Goal: Task Accomplishment & Management: Complete application form

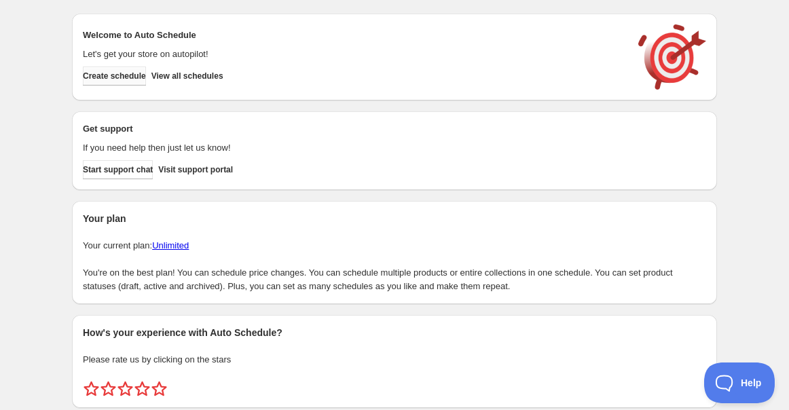
click at [108, 79] on span "Create schedule" at bounding box center [114, 76] width 63 height 11
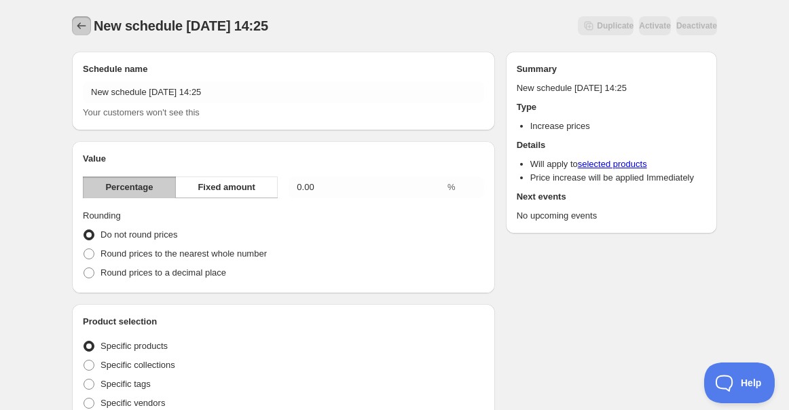
click at [79, 18] on button "Schedules" at bounding box center [81, 25] width 19 height 19
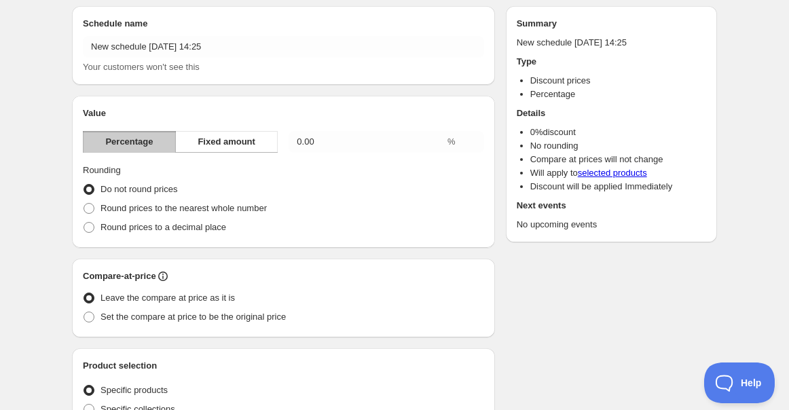
scroll to position [75, 0]
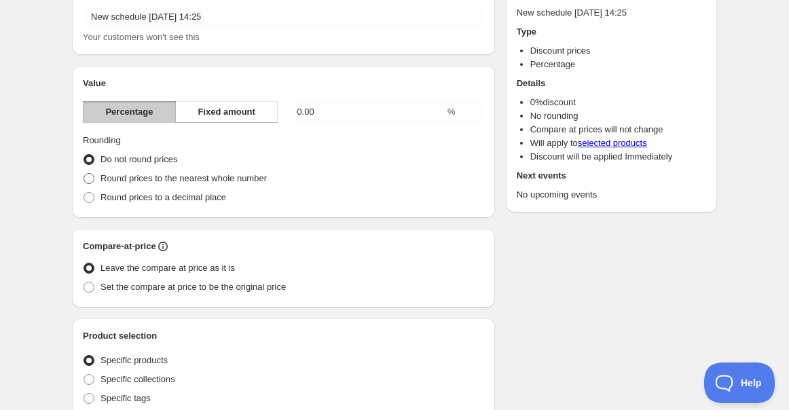
click at [124, 176] on span "Round prices to the nearest whole number" at bounding box center [183, 178] width 166 height 10
click at [84, 174] on input "Round prices to the nearest whole number" at bounding box center [84, 173] width 1 height 1
radio input "true"
click at [175, 199] on span "Round prices to a decimal place" at bounding box center [163, 197] width 126 height 10
click at [84, 193] on input "Round prices to a decimal place" at bounding box center [84, 192] width 1 height 1
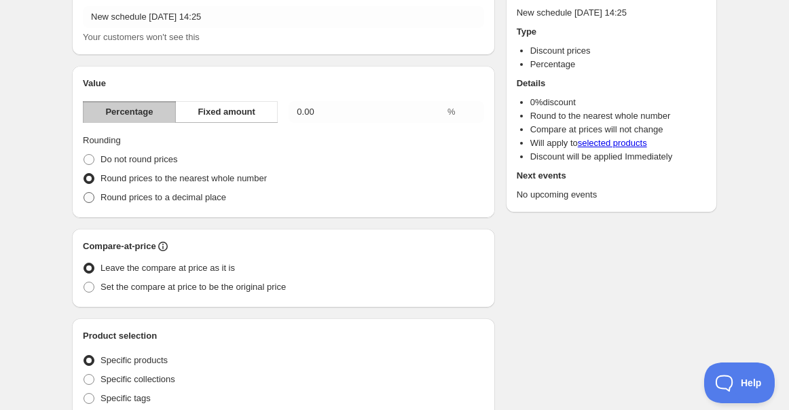
radio input "true"
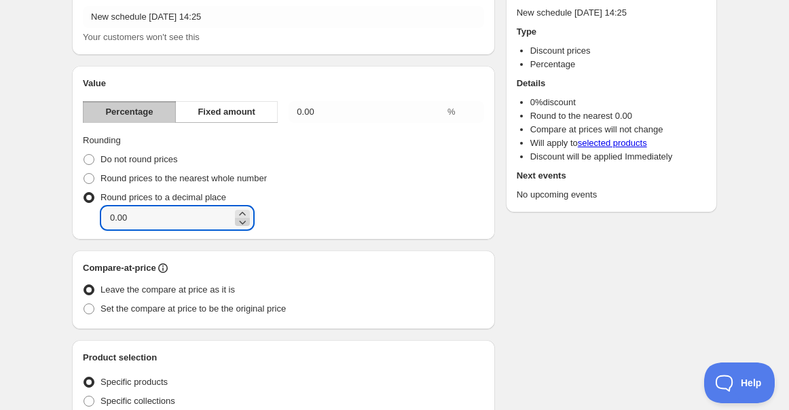
click at [236, 215] on icon at bounding box center [243, 222] width 14 height 14
click at [236, 226] on icon at bounding box center [243, 222] width 14 height 14
click at [236, 210] on icon at bounding box center [243, 214] width 14 height 14
click at [229, 205] on div "Round prices to a decimal place Decimal place -0.02" at bounding box center [283, 208] width 401 height 41
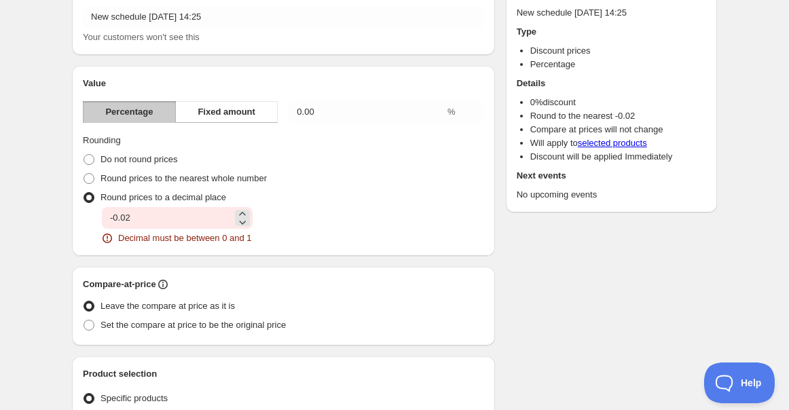
click at [231, 214] on div "-0.02" at bounding box center [177, 218] width 151 height 22
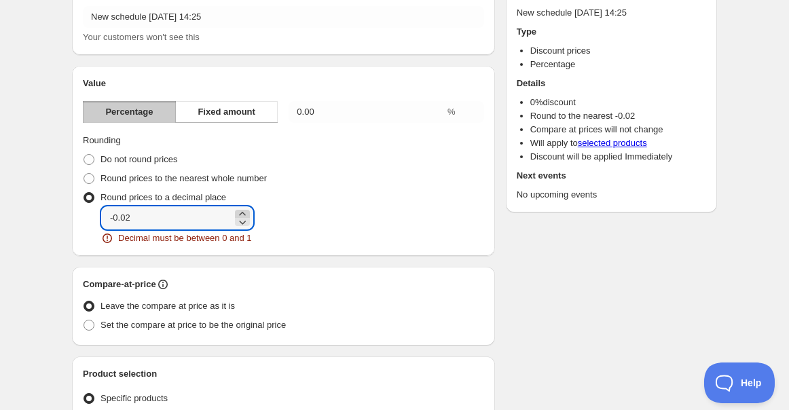
click at [236, 212] on icon at bounding box center [243, 214] width 14 height 14
click at [344, 238] on div "Decimal place 0.00 Decimal must be between 0 and 1" at bounding box center [293, 226] width 382 height 38
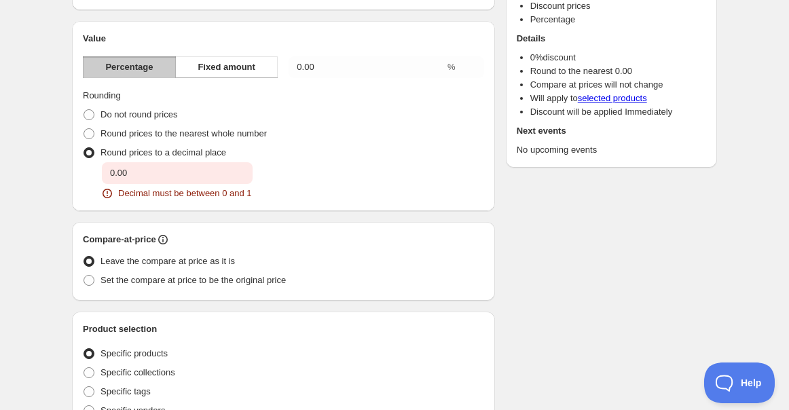
scroll to position [151, 0]
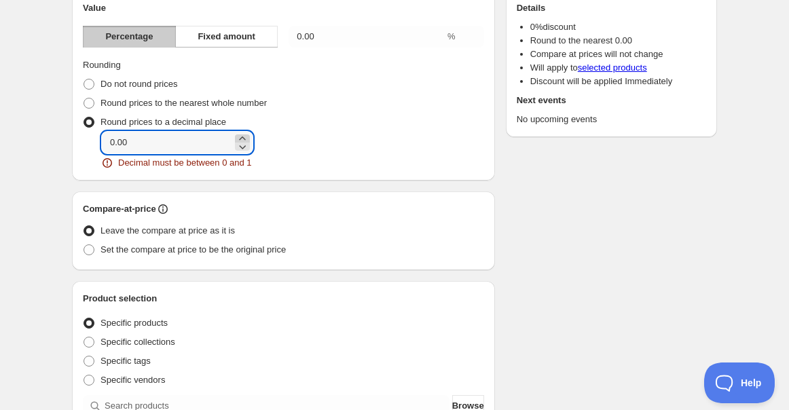
click at [238, 137] on icon at bounding box center [243, 139] width 14 height 14
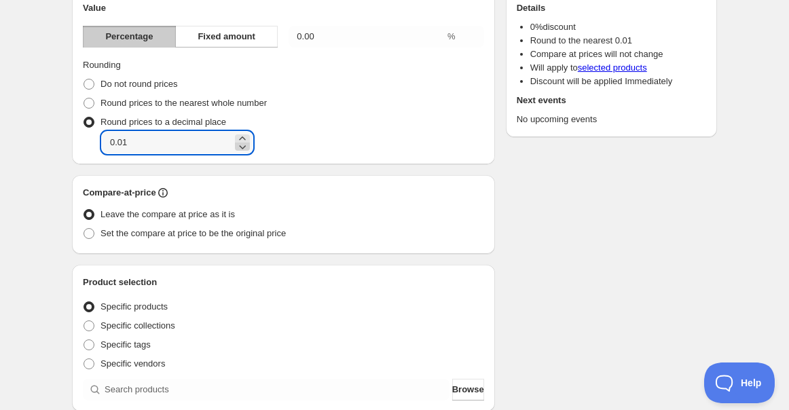
click at [240, 147] on icon at bounding box center [243, 147] width 7 height 4
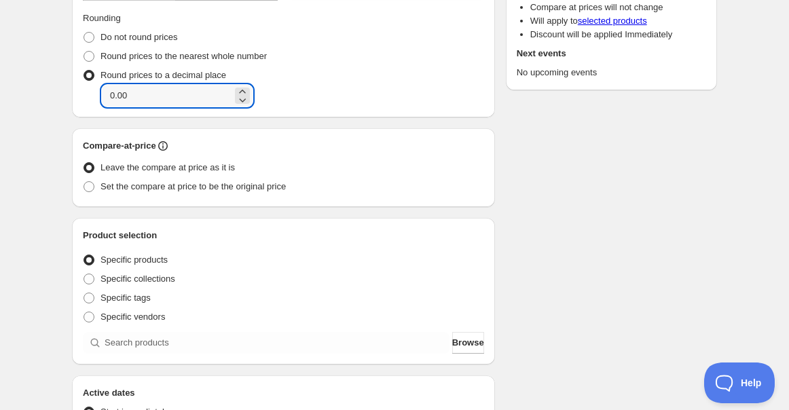
scroll to position [226, 0]
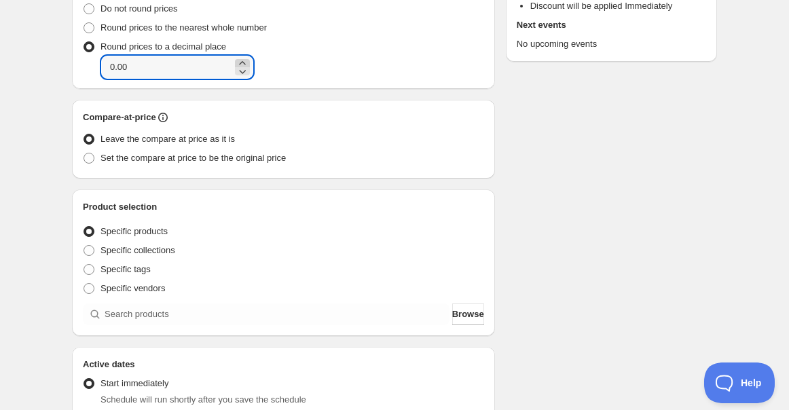
click at [236, 60] on icon at bounding box center [243, 63] width 14 height 14
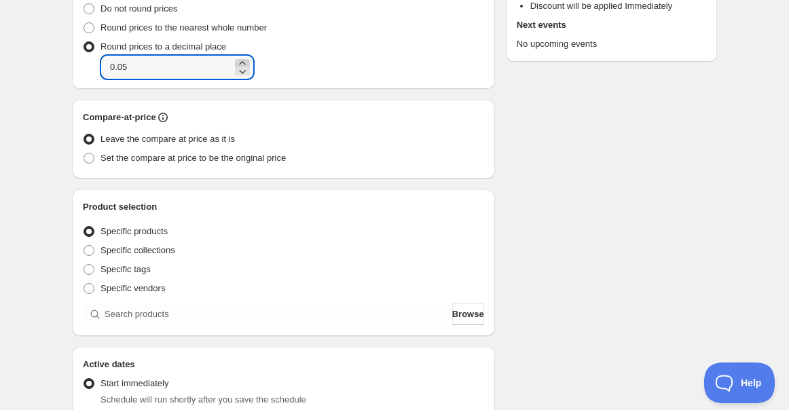
click at [236, 60] on icon at bounding box center [243, 63] width 14 height 14
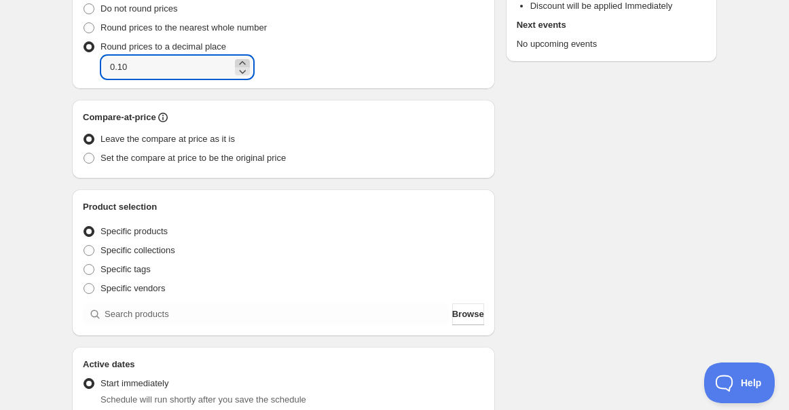
click at [236, 60] on icon at bounding box center [243, 63] width 14 height 14
click at [240, 72] on icon at bounding box center [243, 72] width 7 height 4
type input "0.10"
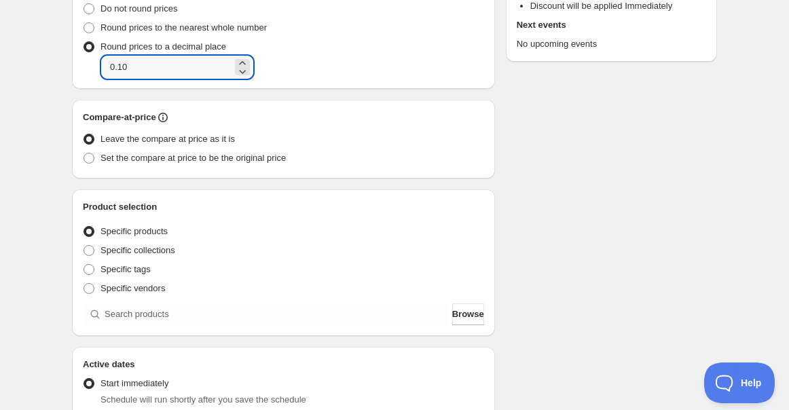
click at [331, 71] on div "Decimal place 0.10" at bounding box center [293, 67] width 382 height 22
click at [143, 75] on input "0.10" at bounding box center [167, 67] width 130 height 22
drag, startPoint x: 150, startPoint y: 69, endPoint x: 0, endPoint y: 78, distance: 150.3
click at [6, 78] on div "New schedule [DATE] 14:25. This page is ready New schedule [DATE] 14:25 Duplica…" at bounding box center [394, 287] width 789 height 1026
click at [84, 26] on span at bounding box center [89, 27] width 11 height 11
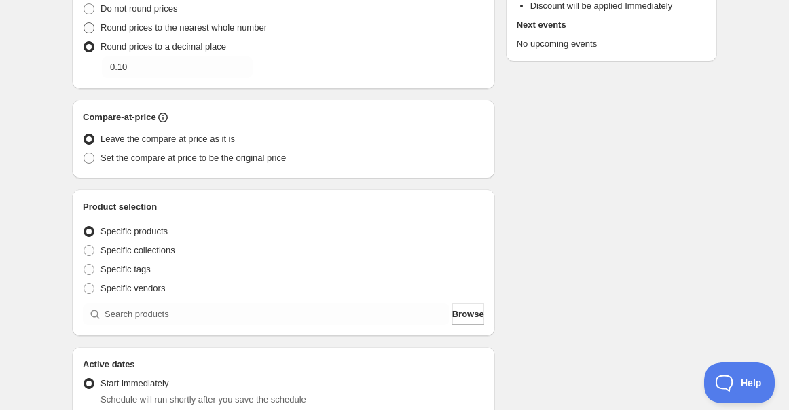
click at [84, 23] on input "Round prices to the nearest whole number" at bounding box center [84, 22] width 1 height 1
radio input "true"
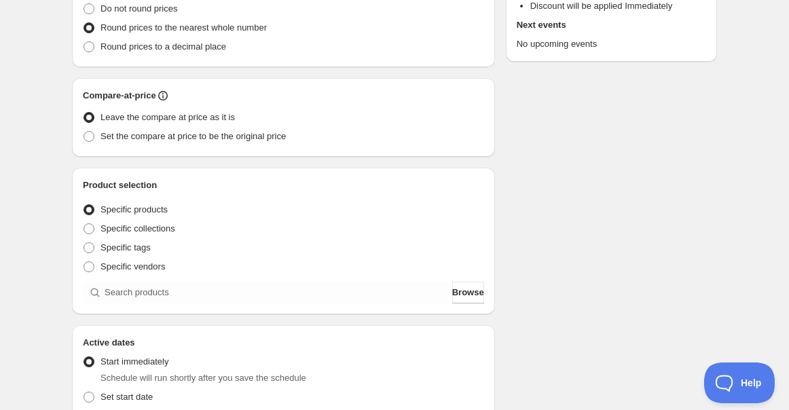
click at [52, 118] on div "New schedule [DATE] 14:25. This page is ready New schedule [DATE] 14:25 Duplica…" at bounding box center [394, 276] width 789 height 1005
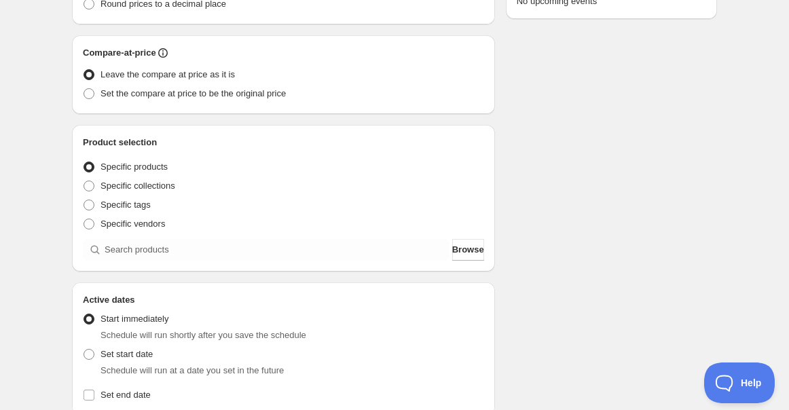
scroll to position [301, 0]
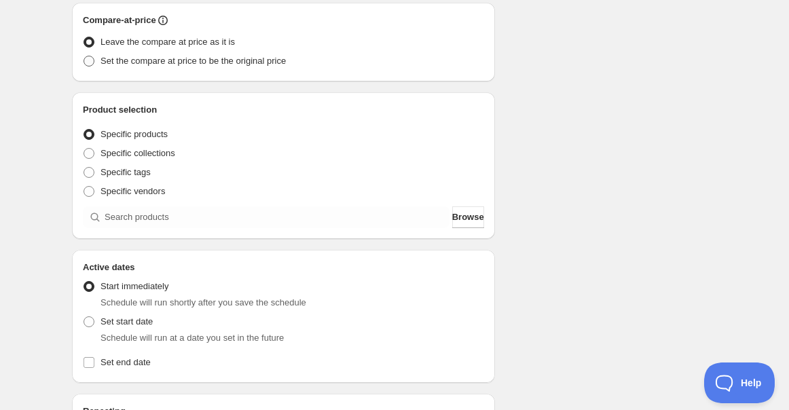
click at [85, 64] on span at bounding box center [89, 61] width 11 height 11
click at [84, 56] on input "Set the compare at price to be the original price" at bounding box center [84, 56] width 1 height 1
radio input "true"
click at [86, 41] on span at bounding box center [89, 42] width 11 height 11
click at [84, 37] on input "Leave the compare at price as it is" at bounding box center [84, 37] width 1 height 1
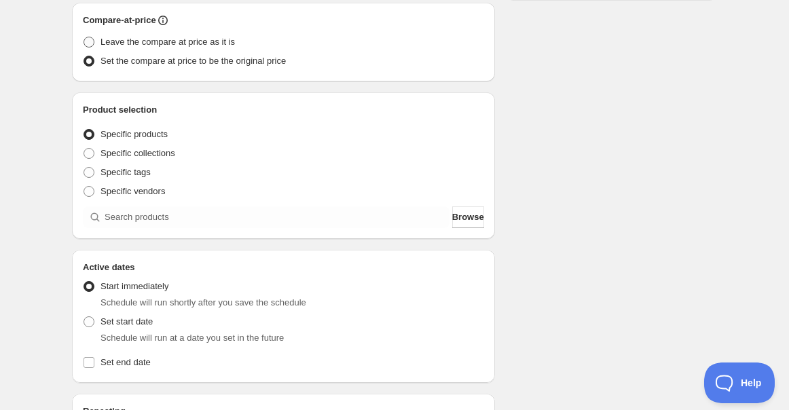
radio input "true"
click at [89, 64] on span at bounding box center [89, 61] width 11 height 11
click at [84, 56] on input "Set the compare at price to be the original price" at bounding box center [84, 56] width 1 height 1
radio input "true"
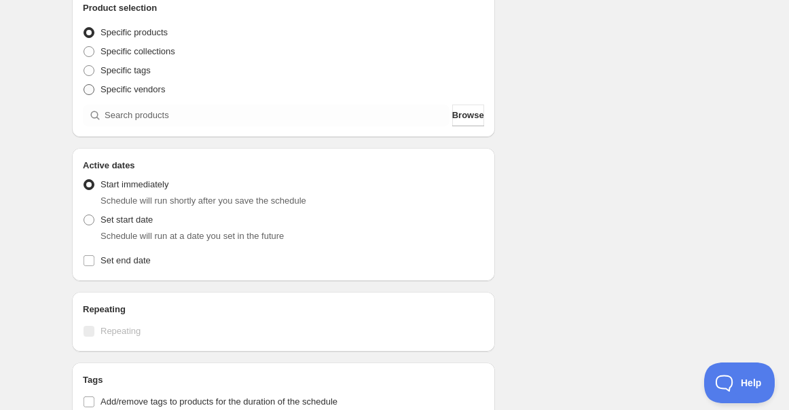
scroll to position [377, 0]
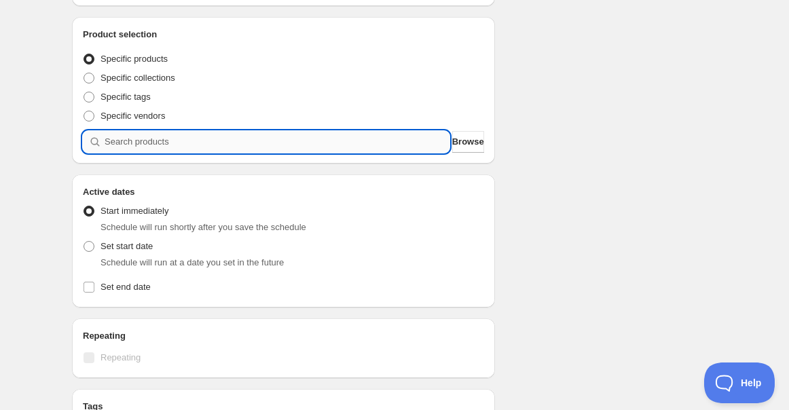
click at [146, 143] on input "search" at bounding box center [277, 142] width 345 height 22
type input "s"
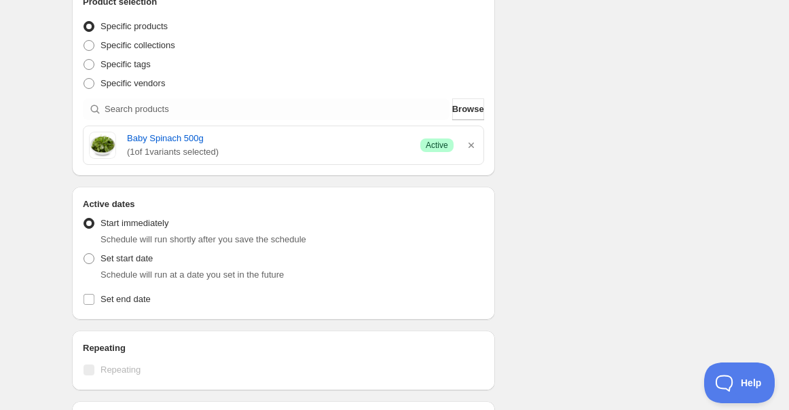
scroll to position [109, 0]
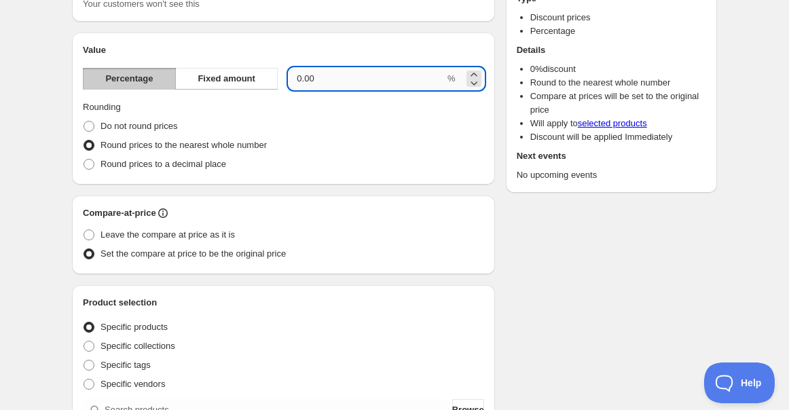
click at [341, 81] on input "0.00" at bounding box center [367, 79] width 156 height 22
drag, startPoint x: 341, startPoint y: 81, endPoint x: 217, endPoint y: 71, distance: 124.0
click at [217, 71] on div "Percentage Fixed amount 0.00 %" at bounding box center [283, 79] width 401 height 22
type input "5"
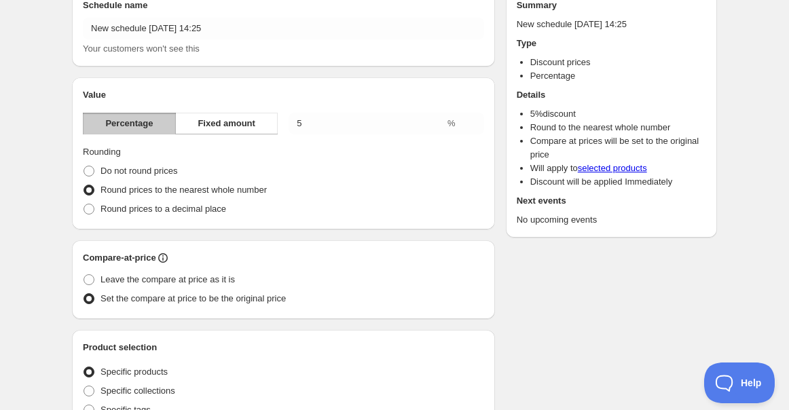
scroll to position [0, 0]
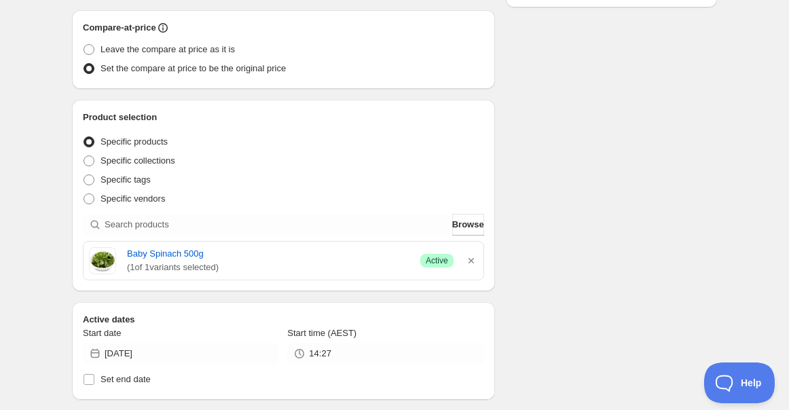
scroll to position [200, 0]
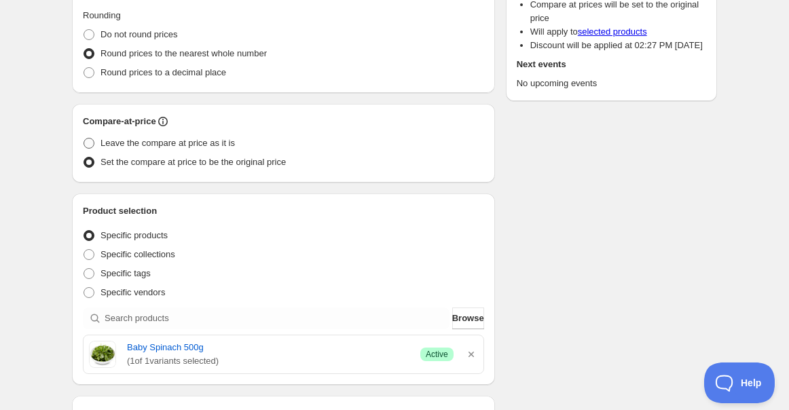
click at [86, 140] on span at bounding box center [89, 143] width 11 height 11
click at [84, 138] on input "Leave the compare at price as it is" at bounding box center [84, 138] width 1 height 1
radio input "true"
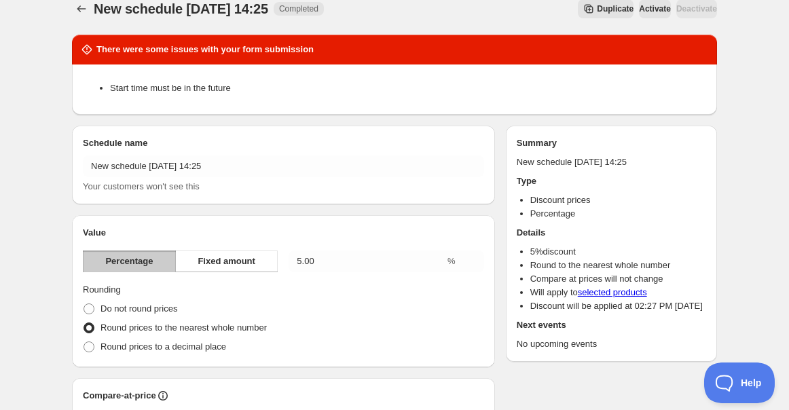
scroll to position [0, 0]
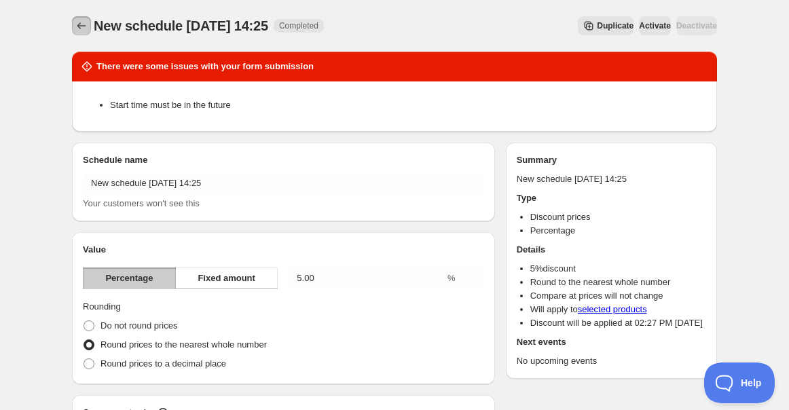
click at [79, 26] on icon "Schedules" at bounding box center [82, 26] width 14 height 14
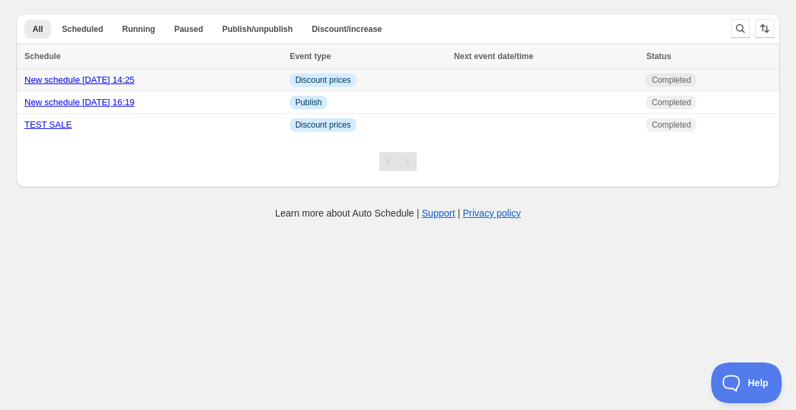
click at [134, 79] on link "New schedule [DATE] 14:25" at bounding box center [79, 80] width 110 height 10
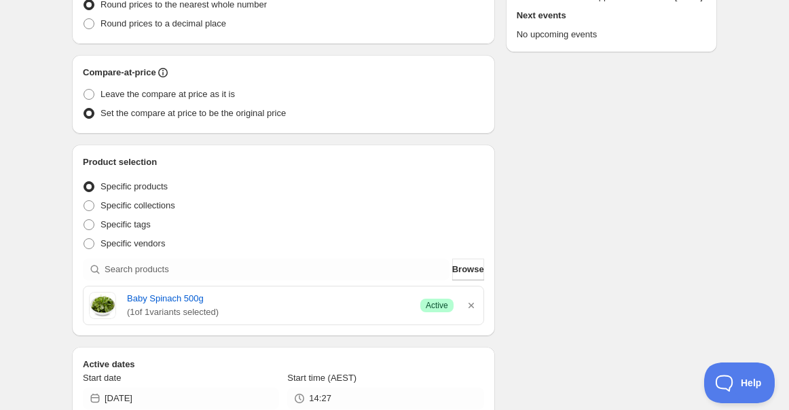
scroll to position [226, 0]
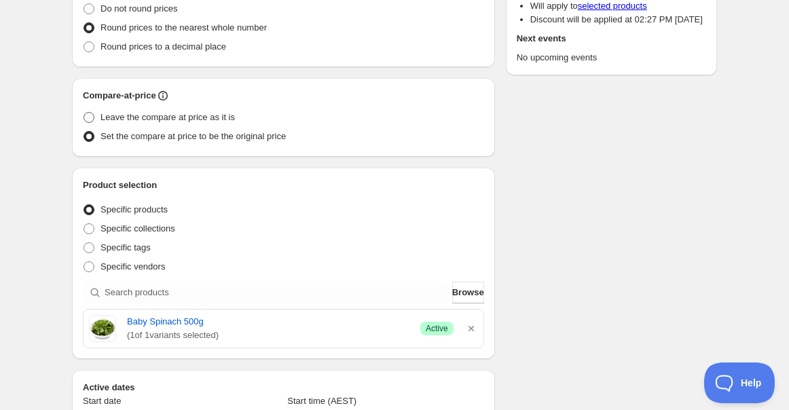
click at [147, 115] on span "Leave the compare at price as it is" at bounding box center [167, 117] width 134 height 10
click at [84, 113] on input "Leave the compare at price as it is" at bounding box center [84, 112] width 1 height 1
radio input "true"
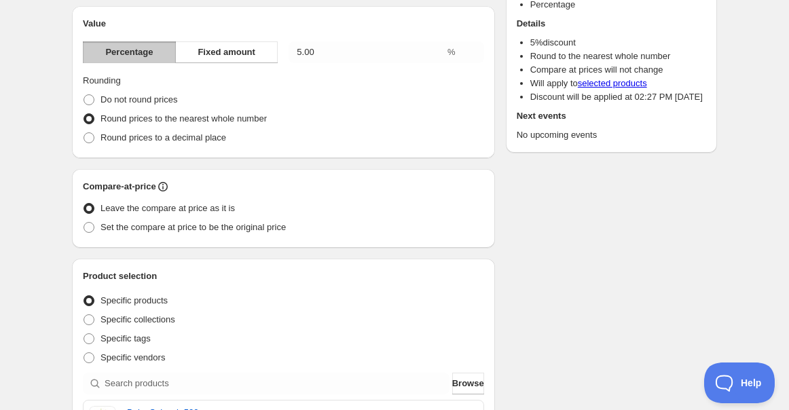
scroll to position [317, 0]
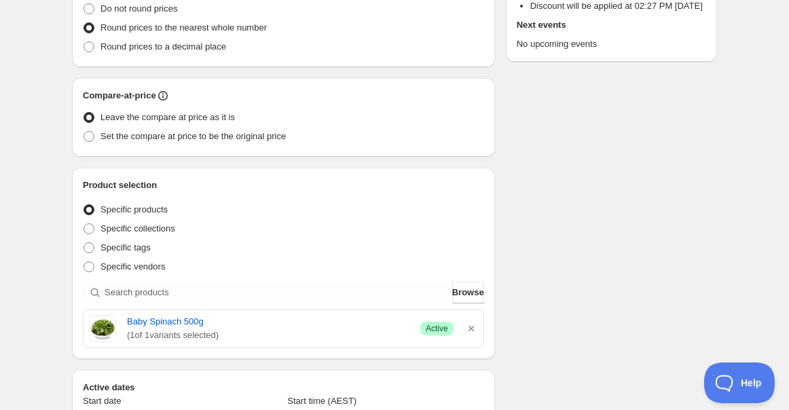
click at [602, 169] on div "There were some issues with your form submission Start time must be in the futu…" at bounding box center [389, 276] width 656 height 1105
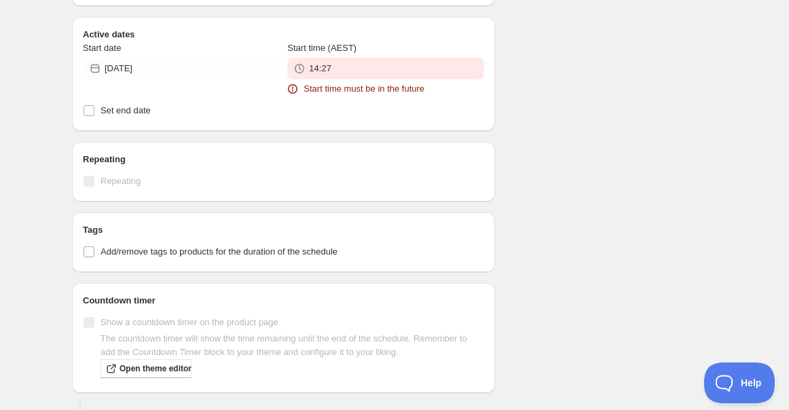
scroll to position [534, 0]
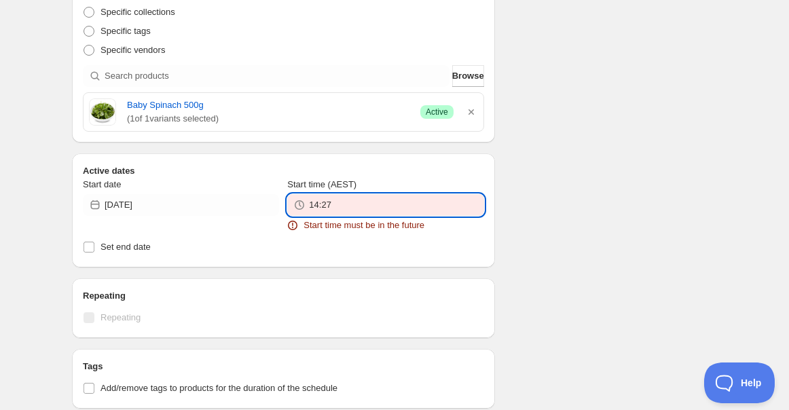
click at [359, 207] on input "14:27" at bounding box center [396, 205] width 174 height 22
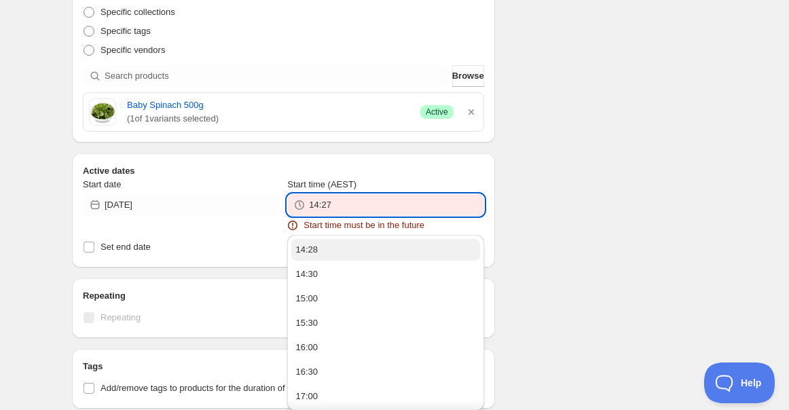
click at [348, 248] on button "14:28" at bounding box center [385, 250] width 188 height 22
click at [444, 197] on input "14:28" at bounding box center [396, 205] width 174 height 22
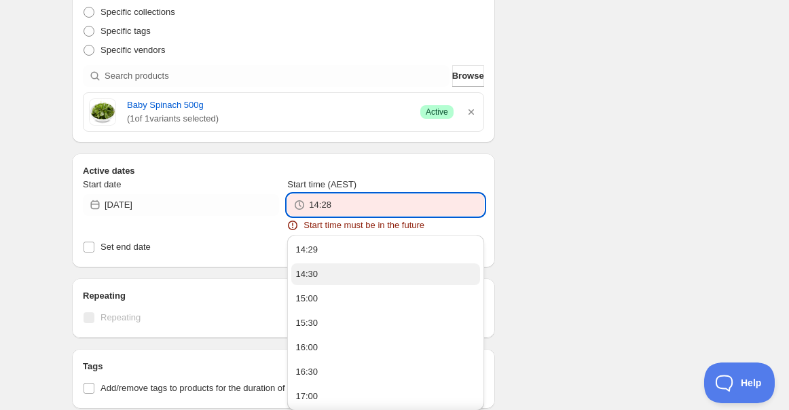
click at [369, 276] on button "14:30" at bounding box center [385, 274] width 188 height 22
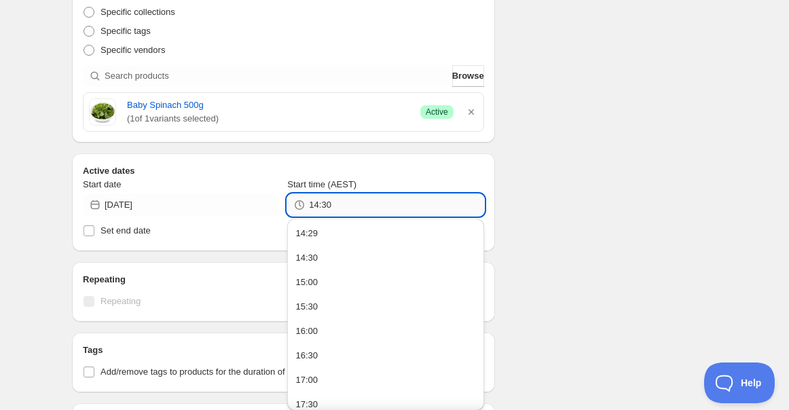
click at [354, 203] on input "14:30" at bounding box center [396, 205] width 174 height 22
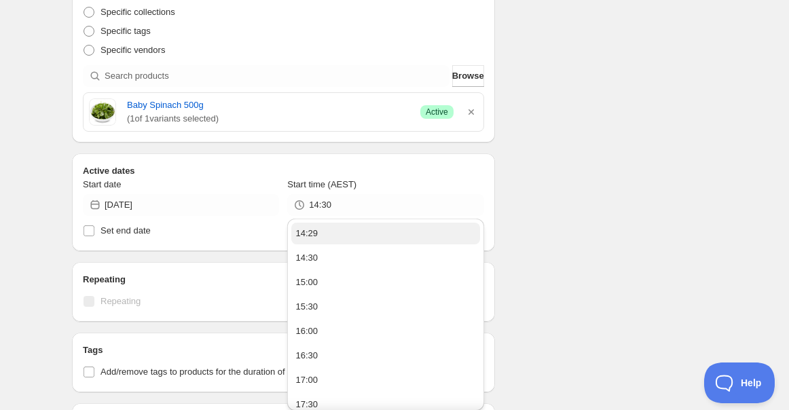
click at [348, 235] on button "14:29" at bounding box center [385, 234] width 188 height 22
type input "14:29"
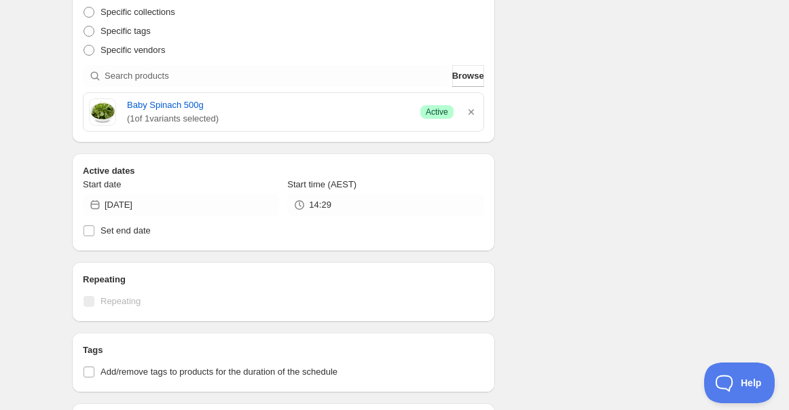
scroll to position [443, 0]
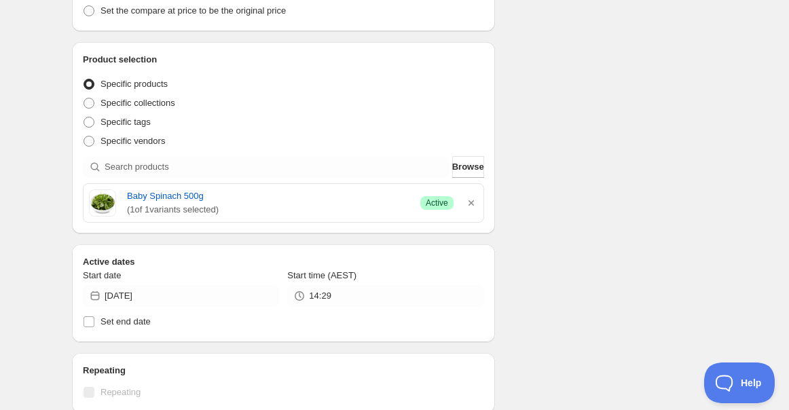
click at [587, 188] on div "There were some issues with your form submission Start time must be in the futu…" at bounding box center [389, 142] width 656 height 1089
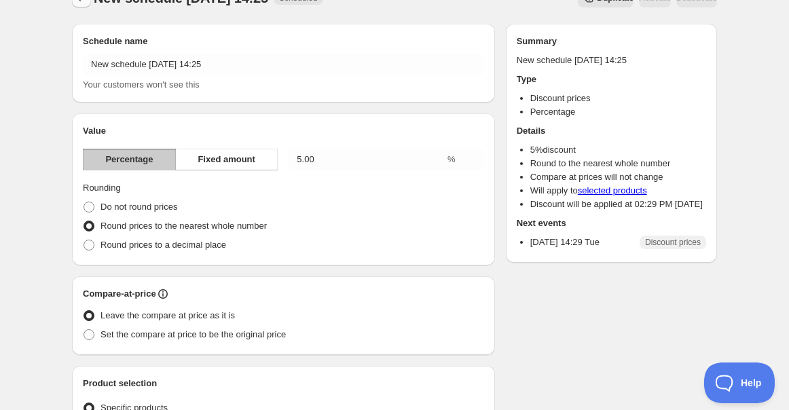
scroll to position [0, 0]
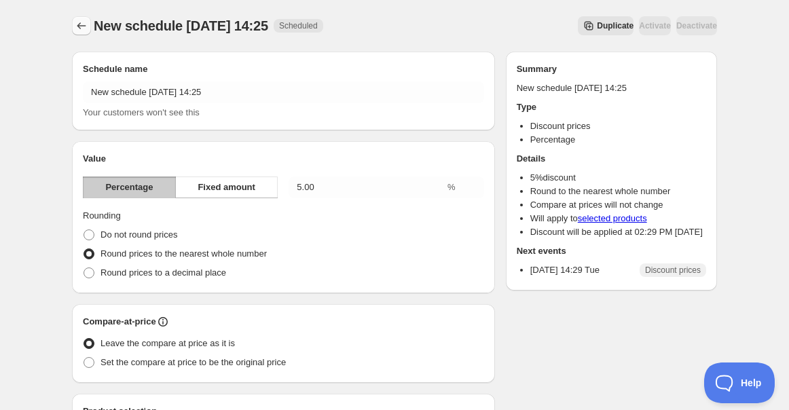
click at [79, 18] on button "Schedules" at bounding box center [81, 25] width 19 height 19
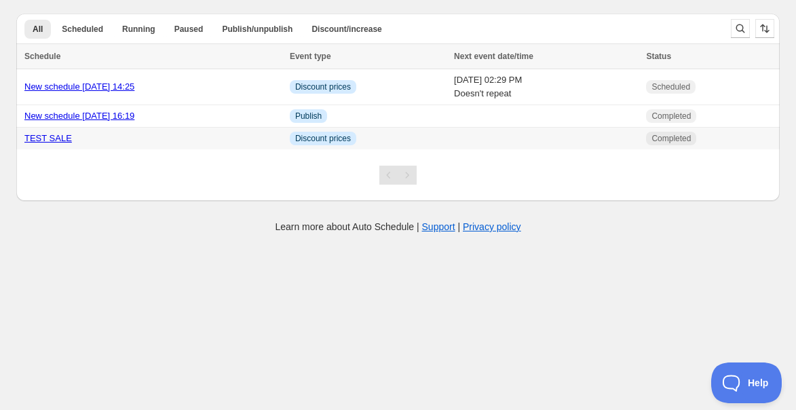
click at [45, 139] on link "TEST SALE" at bounding box center [48, 138] width 48 height 10
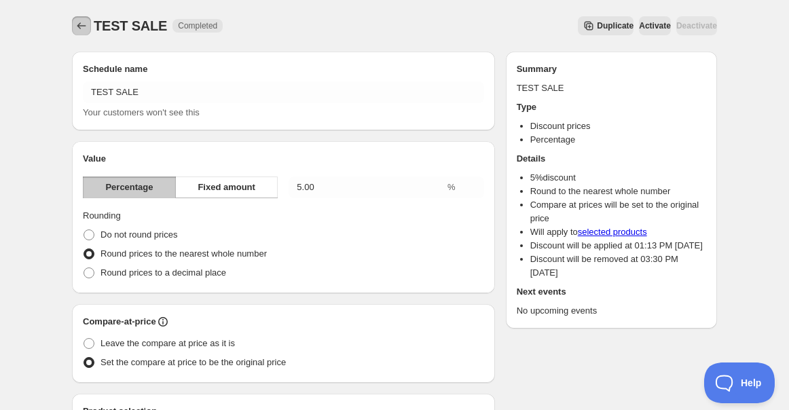
click at [77, 26] on icon "Schedules" at bounding box center [82, 26] width 14 height 14
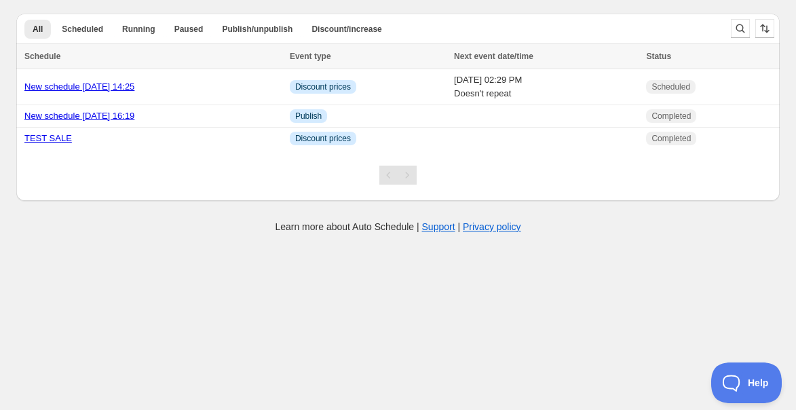
click at [60, 272] on body "Create schedule Help & support Cancel Discount prices Schedule a discount, sale…" at bounding box center [398, 205] width 796 height 410
drag, startPoint x: 136, startPoint y: 286, endPoint x: 136, endPoint y: 132, distance: 154.1
click at [136, 283] on body "Create schedule Help & support Cancel Discount prices Schedule a discount, sale…" at bounding box center [398, 205] width 796 height 410
click at [132, 86] on link "New schedule [DATE] 14:25" at bounding box center [79, 86] width 110 height 10
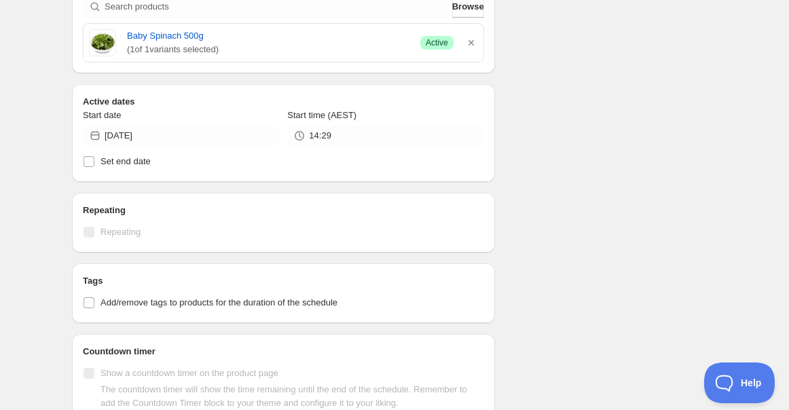
scroll to position [527, 0]
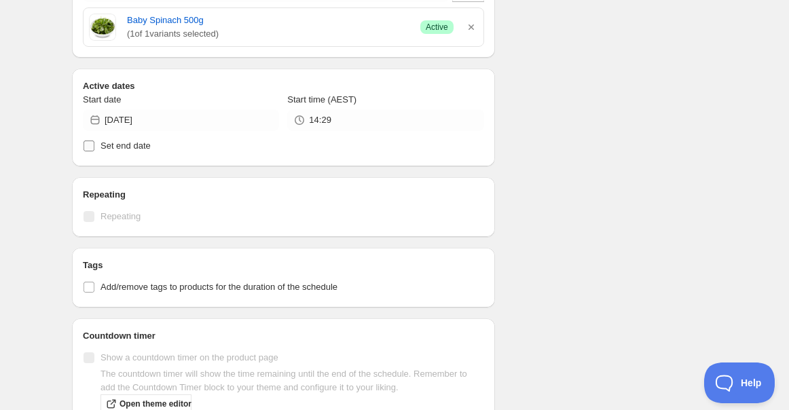
click at [139, 143] on span "Set end date" at bounding box center [125, 146] width 50 height 10
click at [94, 143] on input "Set end date" at bounding box center [89, 146] width 11 height 11
checkbox input "true"
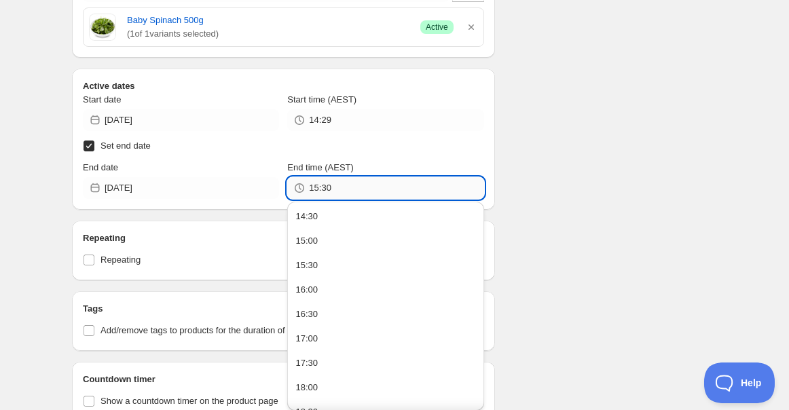
click at [335, 180] on input "15:30" at bounding box center [396, 188] width 174 height 22
click at [345, 219] on button "14:30" at bounding box center [385, 217] width 188 height 22
click at [355, 186] on input "14:30" at bounding box center [396, 188] width 174 height 22
click at [348, 186] on input "14:30" at bounding box center [396, 188] width 174 height 22
type input "14:31"
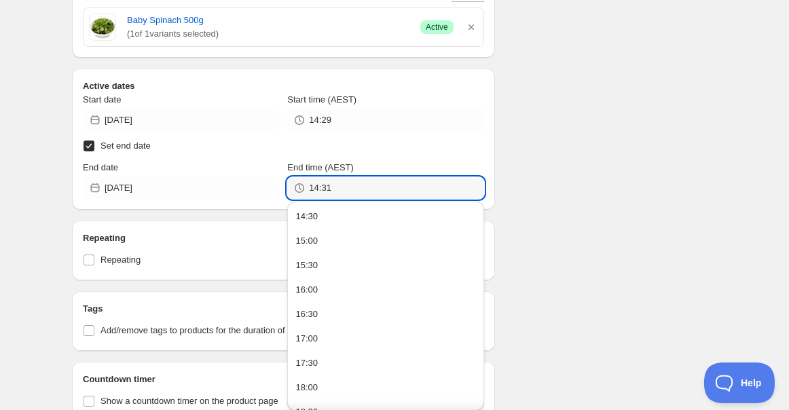
drag, startPoint x: 620, startPoint y: 145, endPoint x: 523, endPoint y: 1, distance: 173.6
click at [620, 145] on div "Schedule name New schedule [DATE] 14:25 Your customers won't see this Value Per…" at bounding box center [389, 33] width 656 height 1041
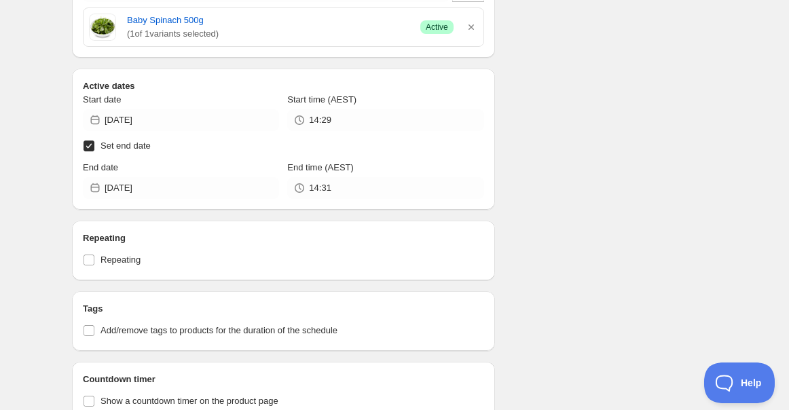
scroll to position [618, 0]
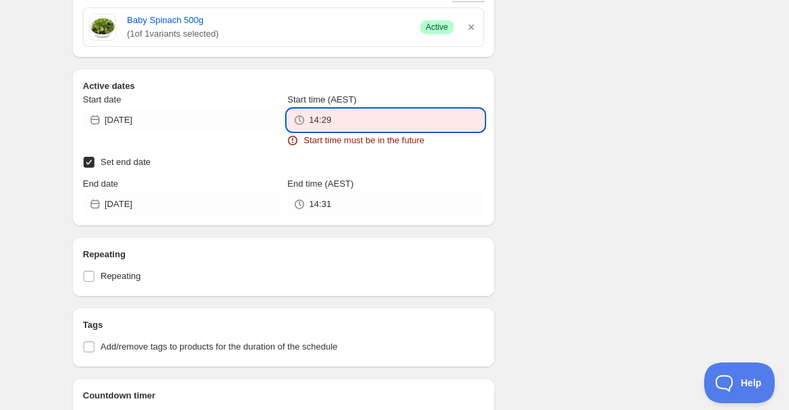
click at [358, 117] on input "14:29" at bounding box center [396, 120] width 174 height 22
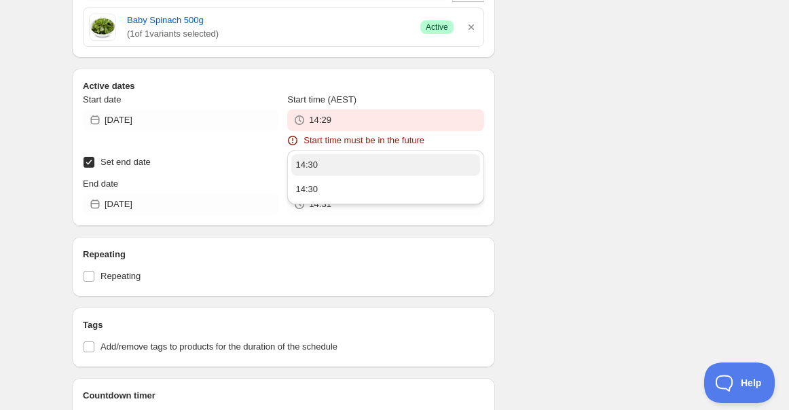
click at [320, 166] on button "14:30" at bounding box center [385, 165] width 188 height 22
type input "14:30"
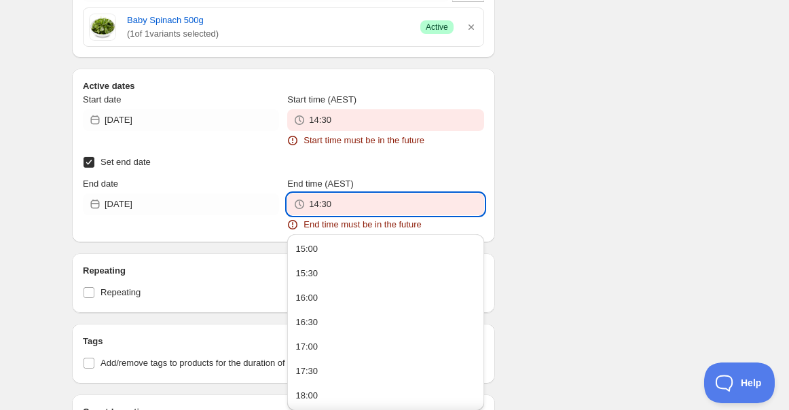
click at [379, 200] on input "14:30" at bounding box center [396, 204] width 174 height 22
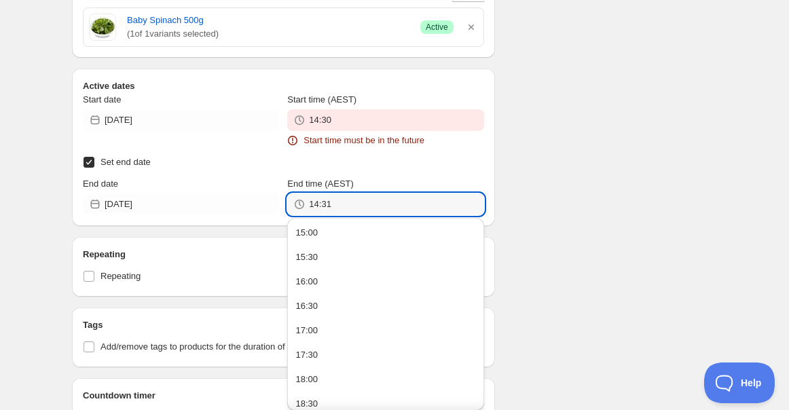
type input "14:31"
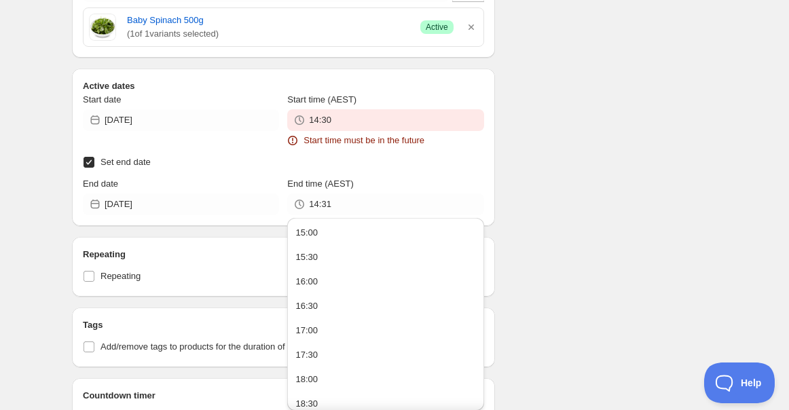
scroll to position [618, 0]
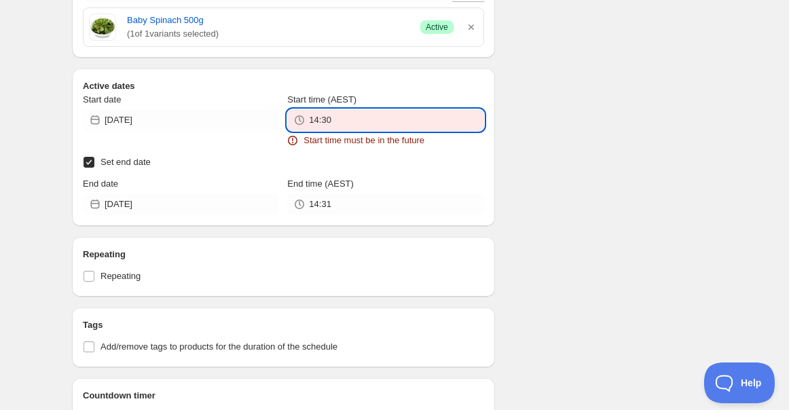
click at [352, 115] on input "14:30" at bounding box center [396, 120] width 174 height 22
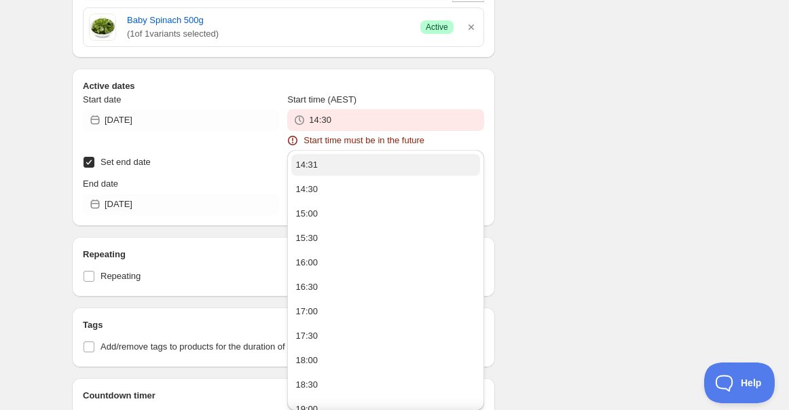
click at [339, 166] on button "14:31" at bounding box center [385, 165] width 188 height 22
type input "14:31"
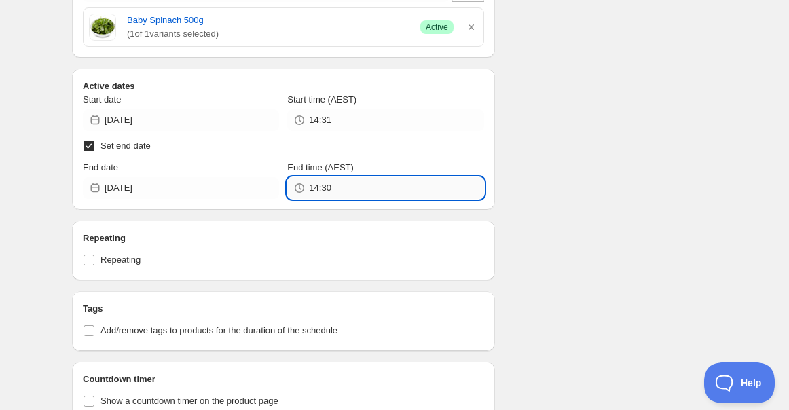
click at [360, 183] on input "14:30" at bounding box center [396, 188] width 174 height 22
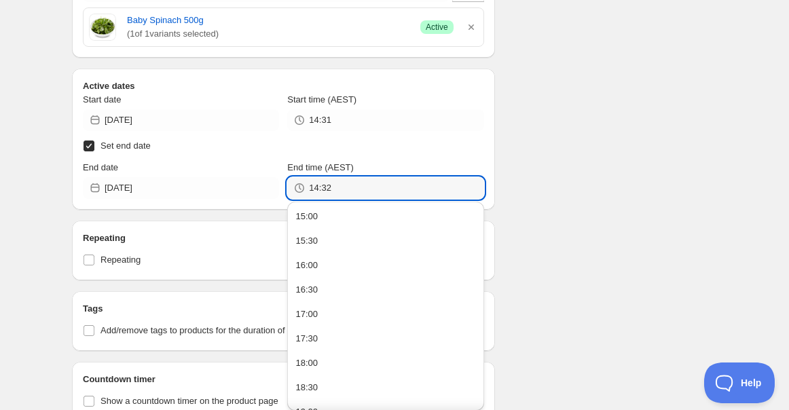
type input "14:32"
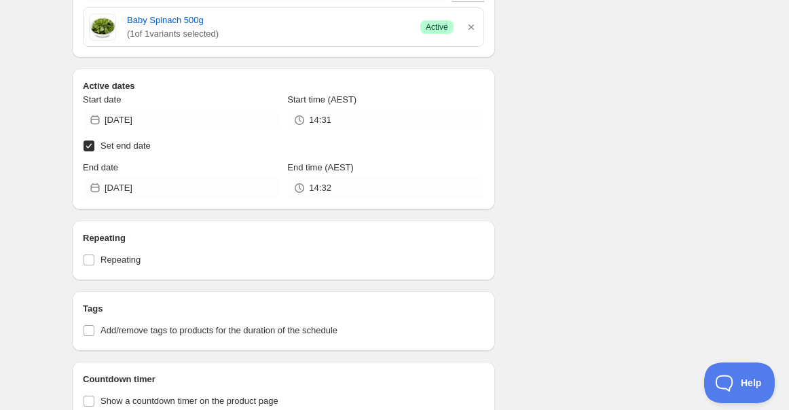
scroll to position [527, 0]
click at [551, 92] on div "Schedule name New schedule [DATE] 14:25 Your customers won't see this Value Per…" at bounding box center [389, 33] width 656 height 1041
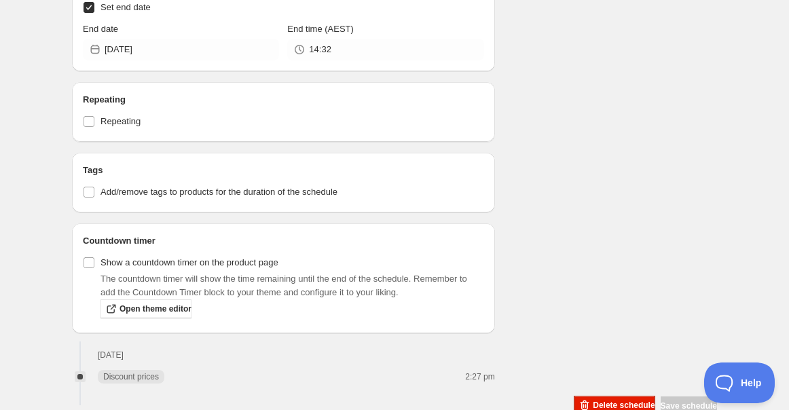
scroll to position [696, 0]
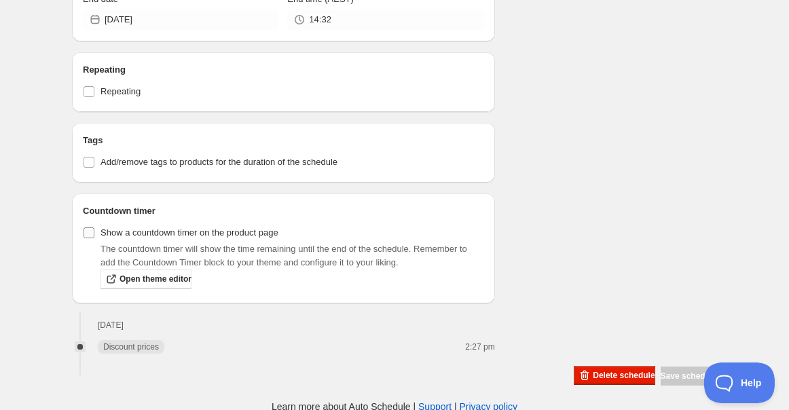
click at [89, 228] on input "Show a countdown timer on the product page" at bounding box center [89, 232] width 11 height 11
checkbox input "true"
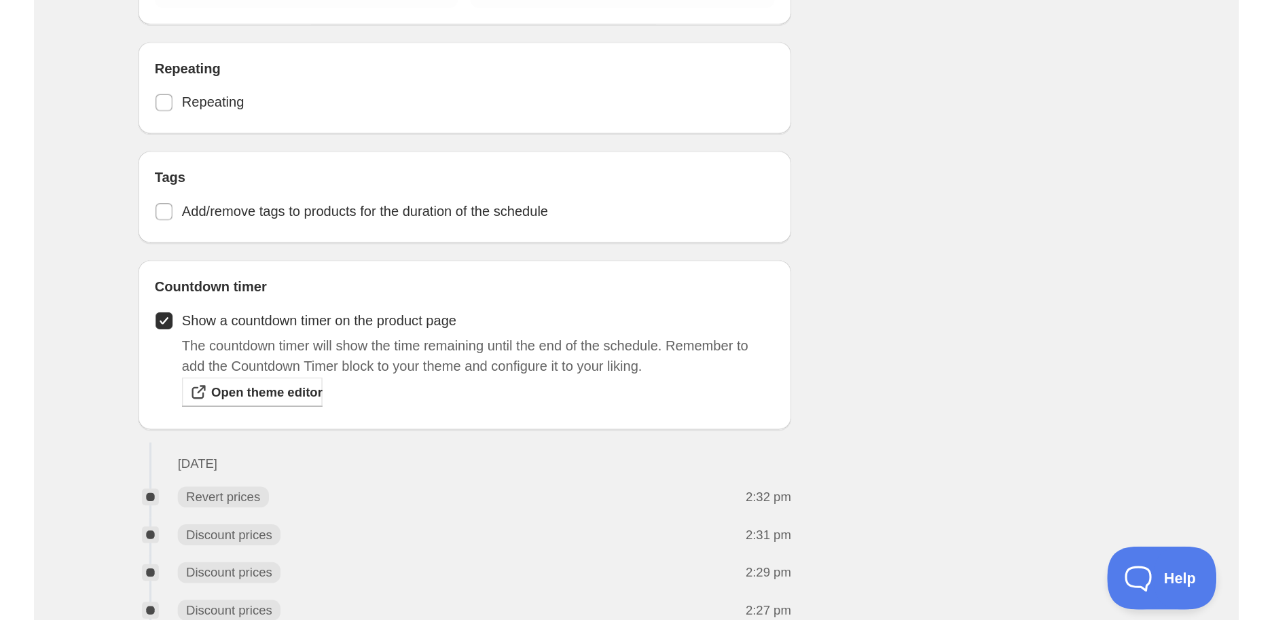
scroll to position [560, 0]
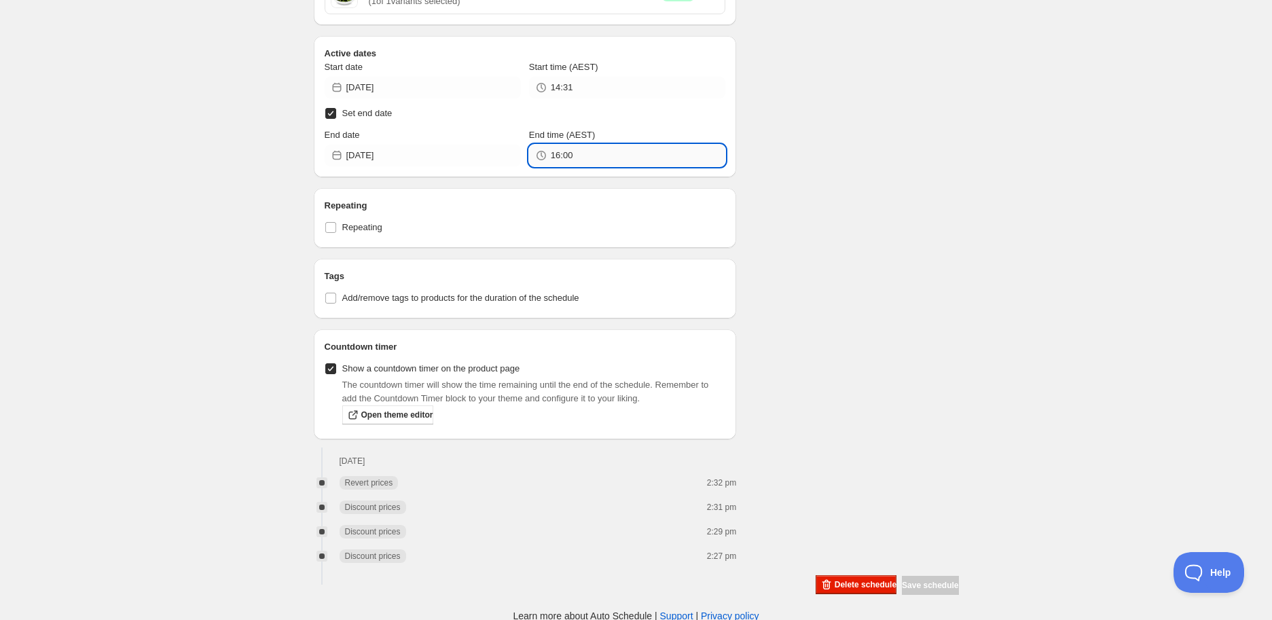
click at [618, 155] on input "16:00" at bounding box center [638, 156] width 174 height 22
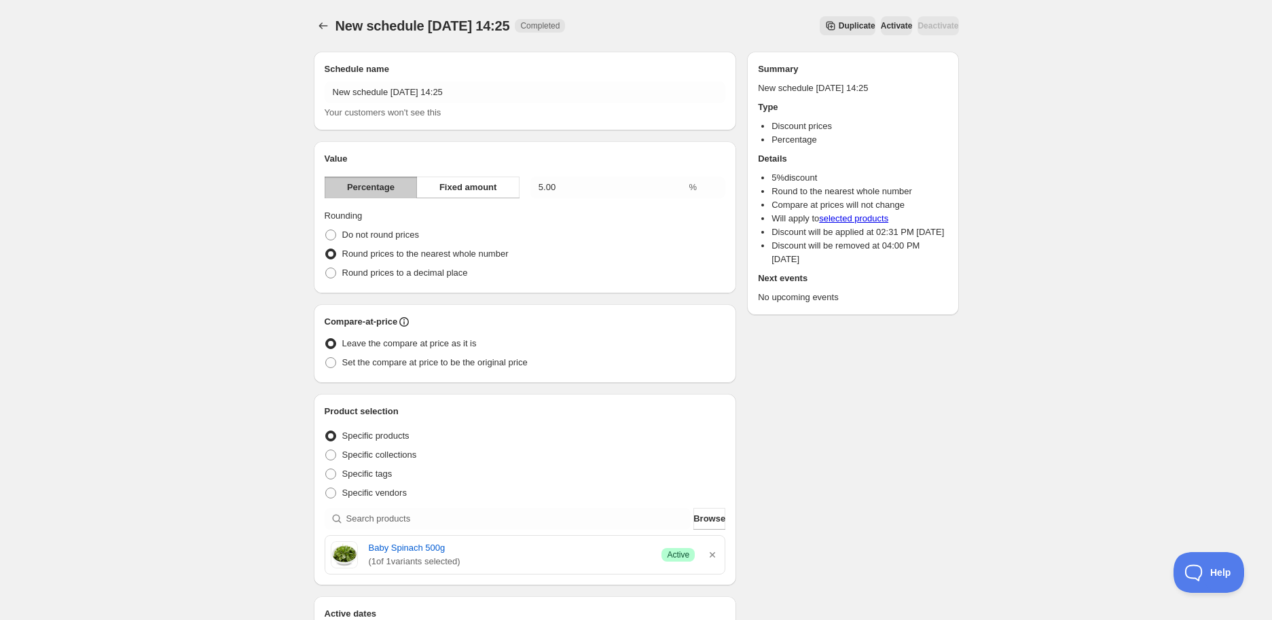
scroll to position [452, 0]
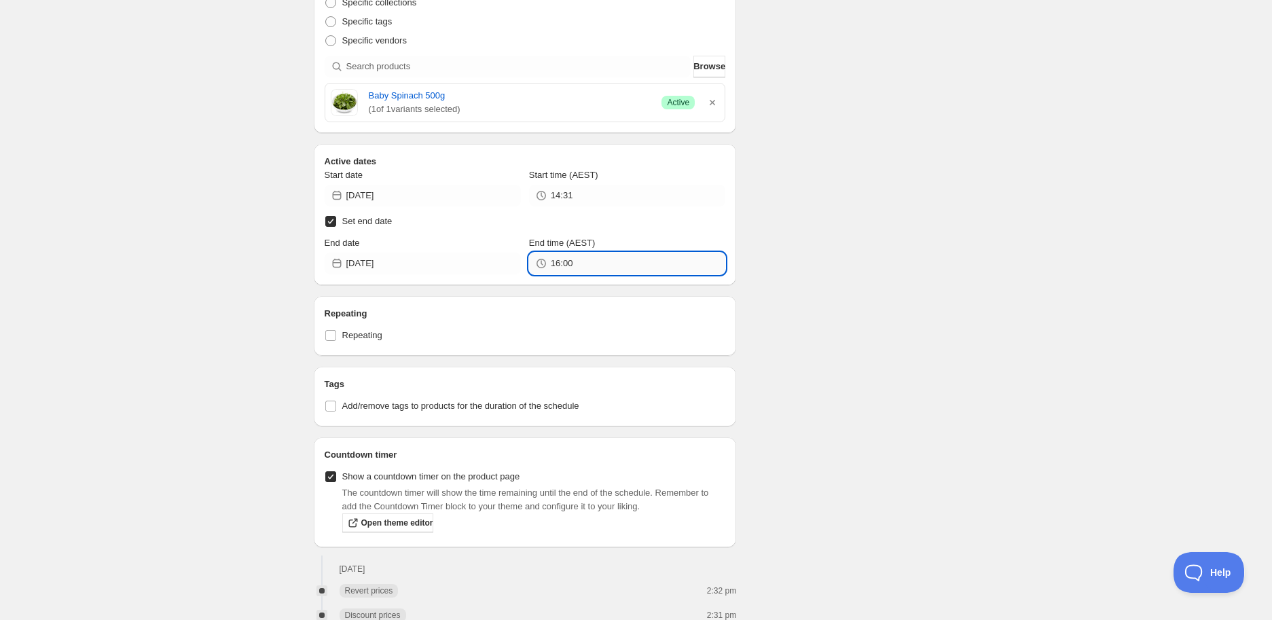
drag, startPoint x: 553, startPoint y: 259, endPoint x: 587, endPoint y: 257, distance: 34.0
click at [587, 257] on input "16:00" at bounding box center [638, 264] width 174 height 22
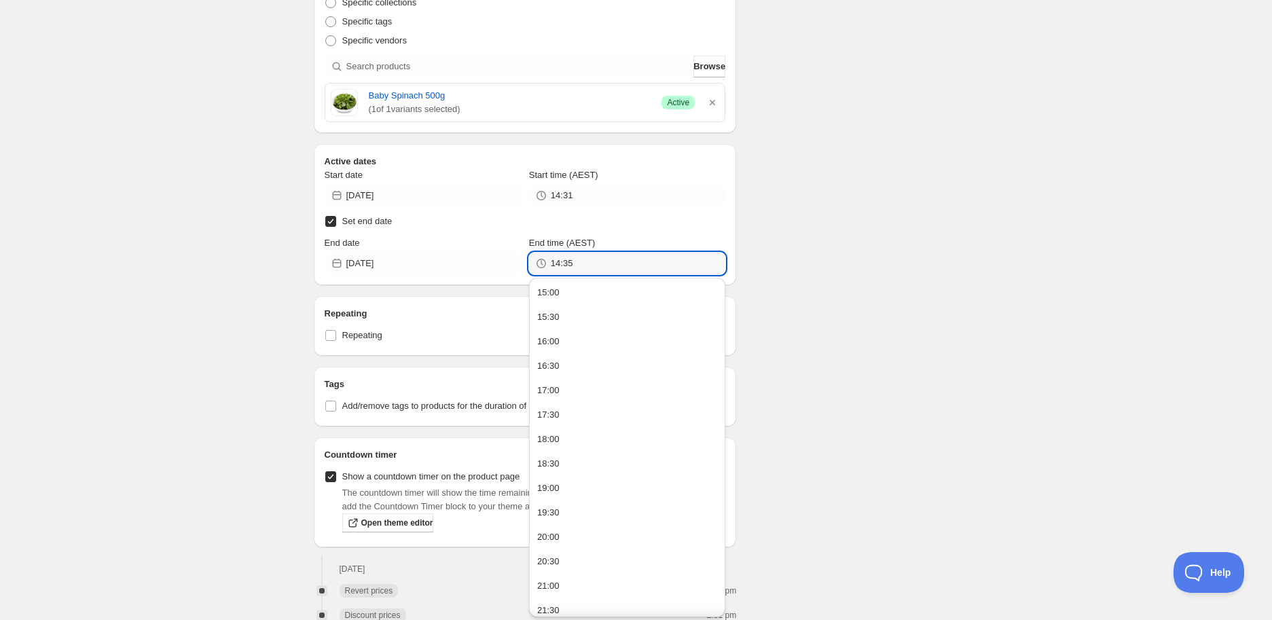
type input "14:35"
click at [756, 248] on div "Schedule name New schedule [DATE] 14:25 Your customers won't see this Value Per…" at bounding box center [631, 146] width 656 height 1115
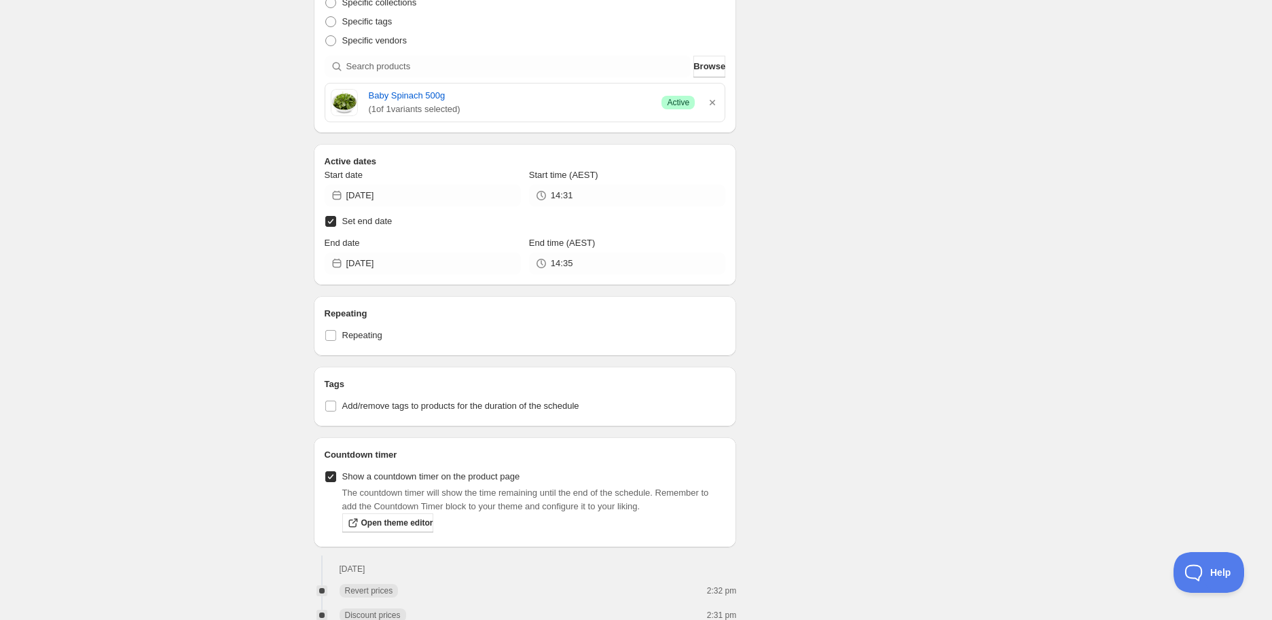
scroll to position [543, 0]
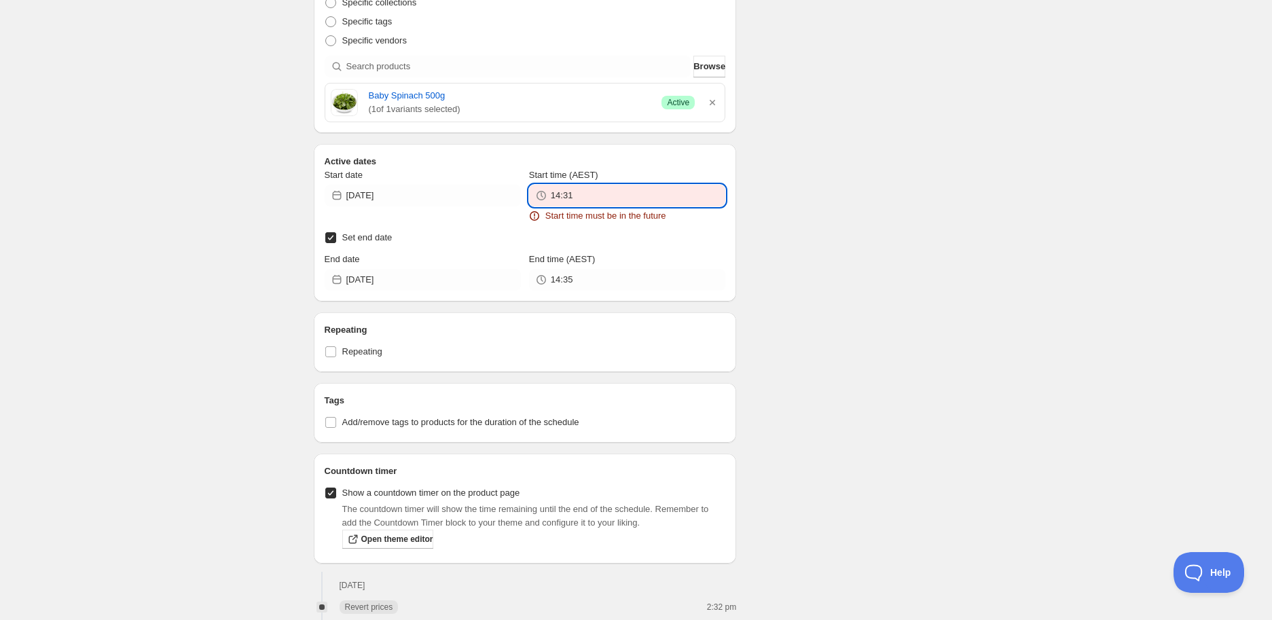
click at [633, 200] on input "14:31" at bounding box center [638, 196] width 174 height 22
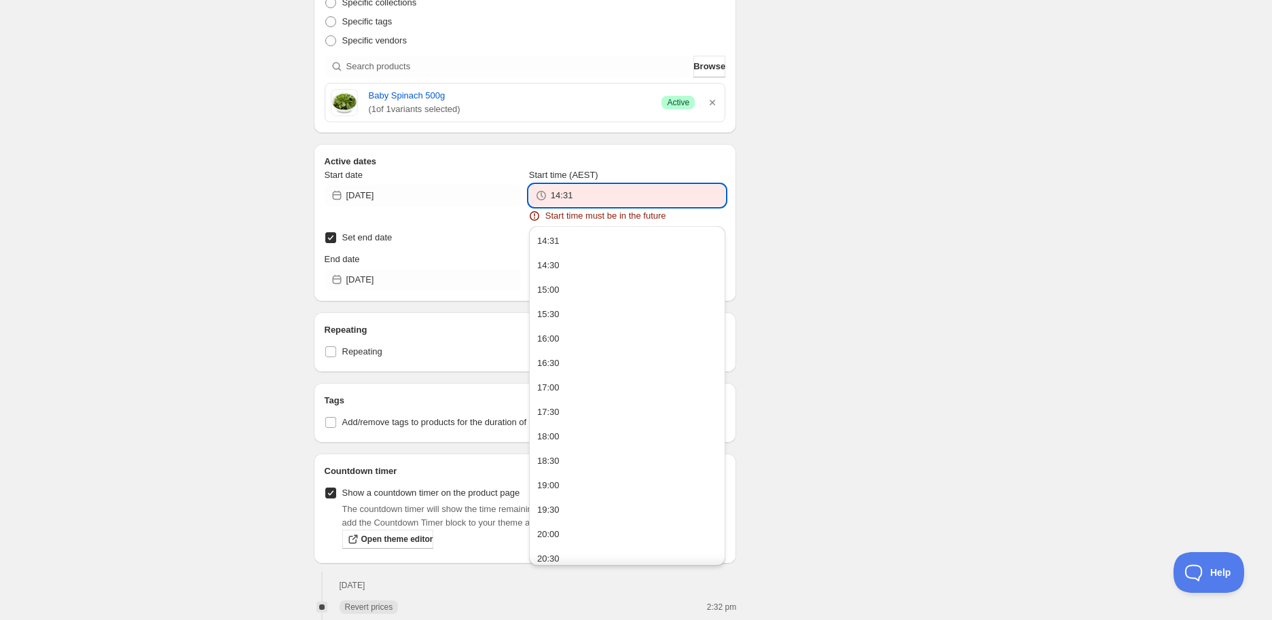
drag, startPoint x: 592, startPoint y: 194, endPoint x: 567, endPoint y: 202, distance: 26.4
click at [567, 202] on input "14:31" at bounding box center [638, 196] width 174 height 22
type input "14:31"
type input "14:30"
click at [796, 292] on div "There were some issues with your form submission Start time must be in the futu…" at bounding box center [631, 109] width 656 height 1222
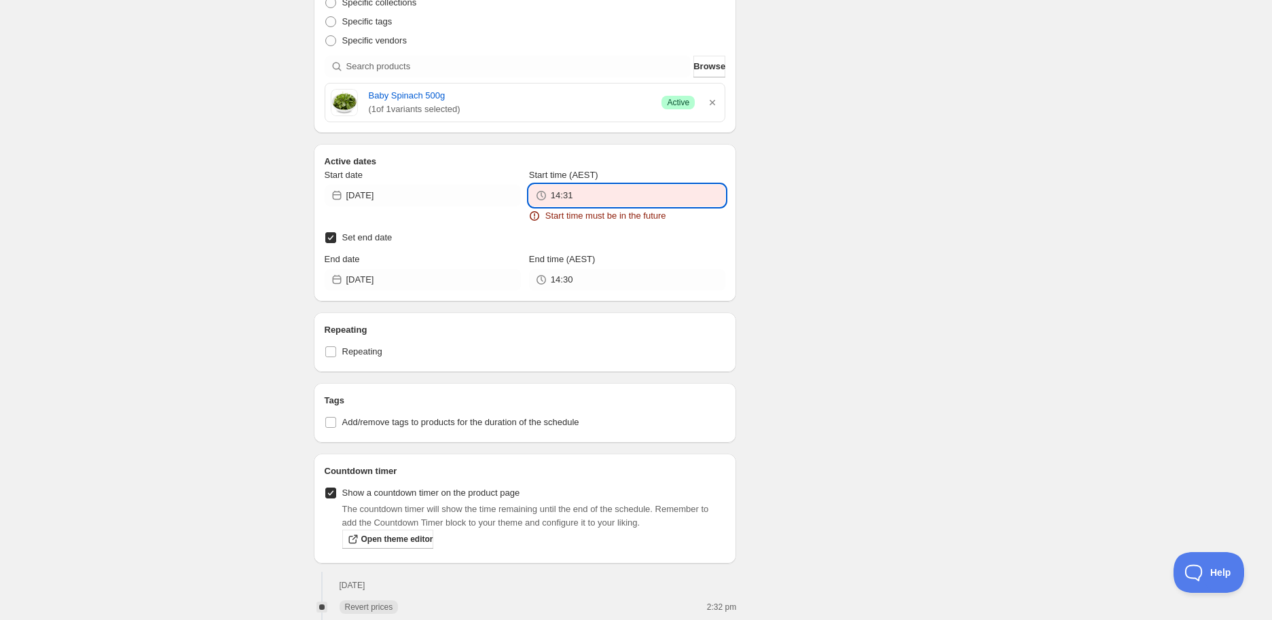
click at [596, 193] on input "14:31" at bounding box center [638, 196] width 174 height 22
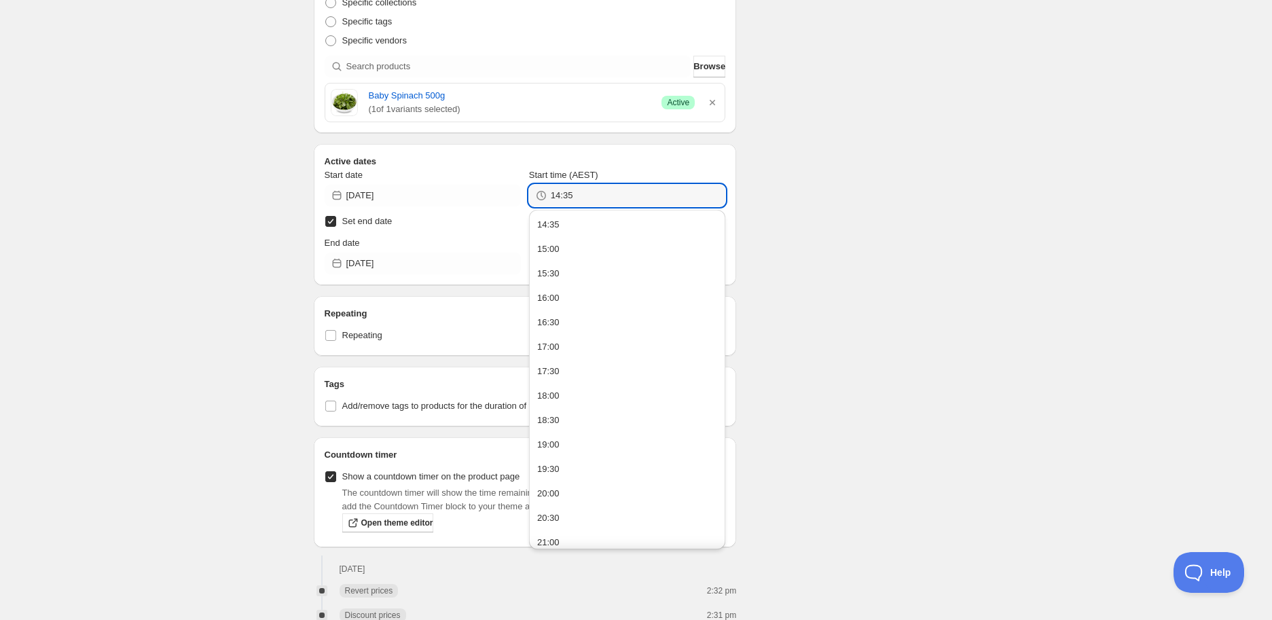
type input "14:35"
click at [796, 264] on div "There were some issues with your form submission Start time must be in the futu…" at bounding box center [631, 101] width 656 height 1206
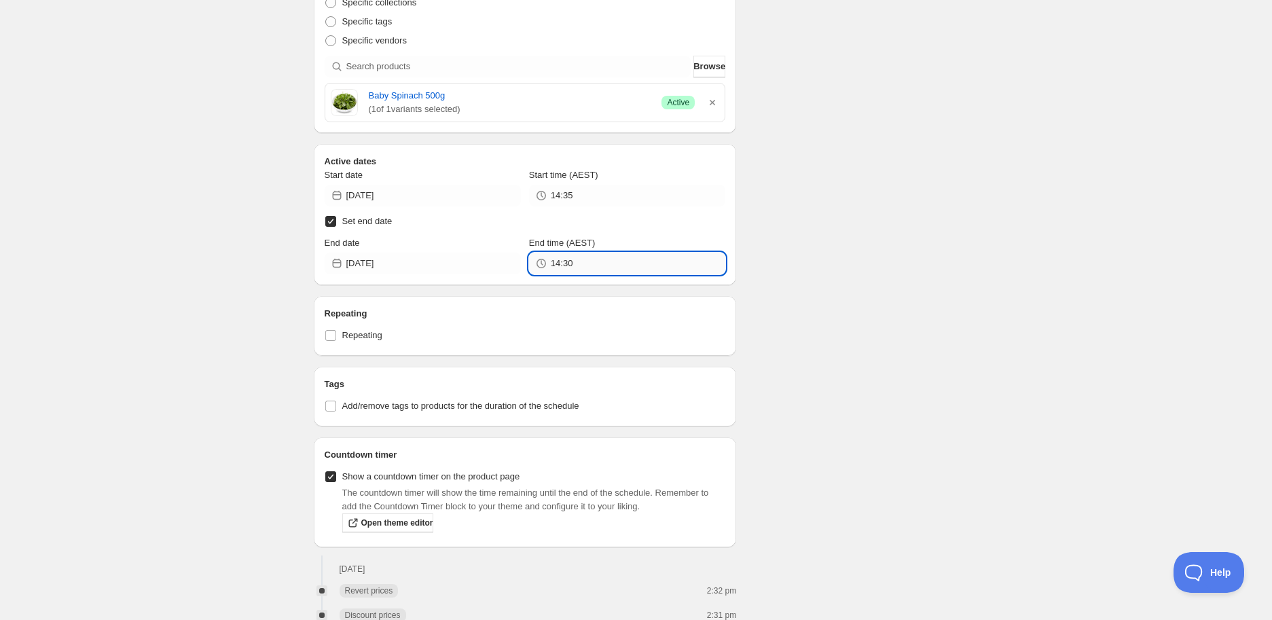
click at [574, 263] on input "14:30" at bounding box center [638, 264] width 174 height 22
type input "16:00"
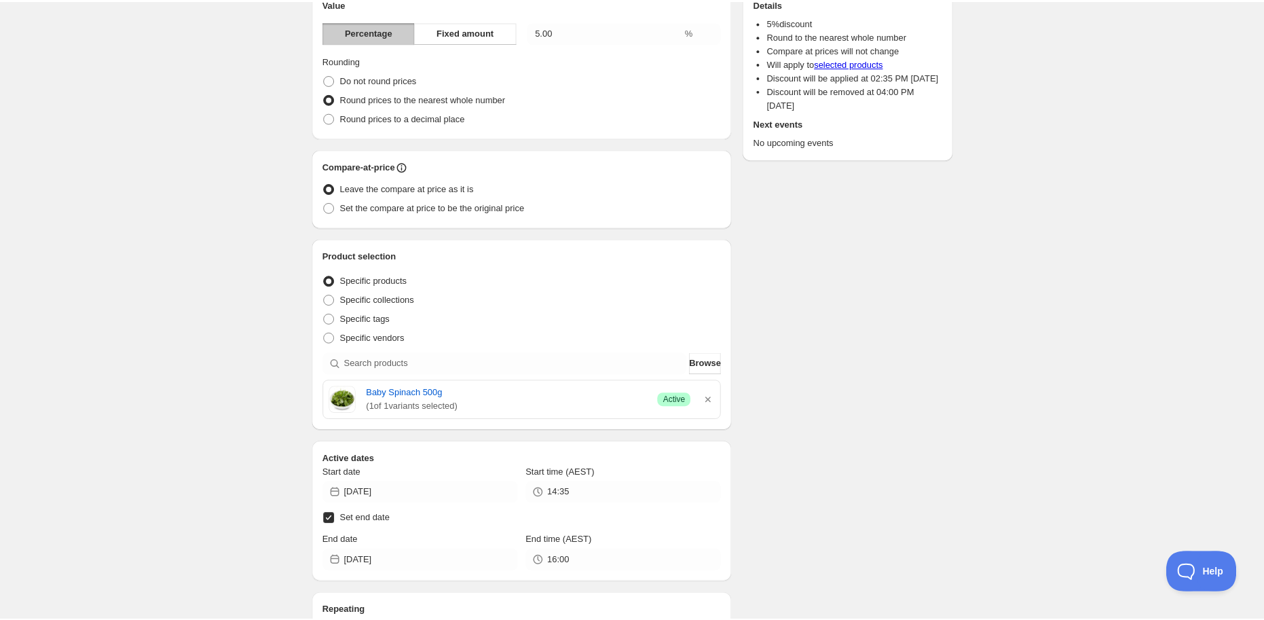
scroll to position [0, 0]
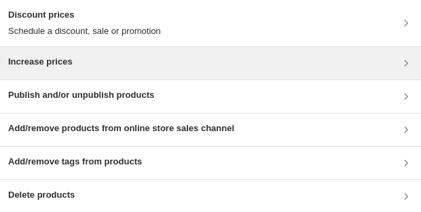
click at [116, 74] on div "Increase prices" at bounding box center [210, 63] width 421 height 33
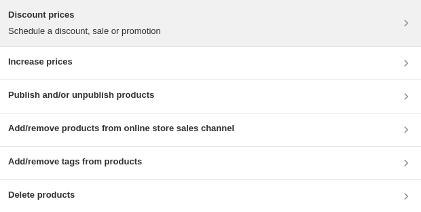
click at [149, 18] on h3 "Discount prices" at bounding box center [84, 15] width 153 height 14
